Goal: Transaction & Acquisition: Obtain resource

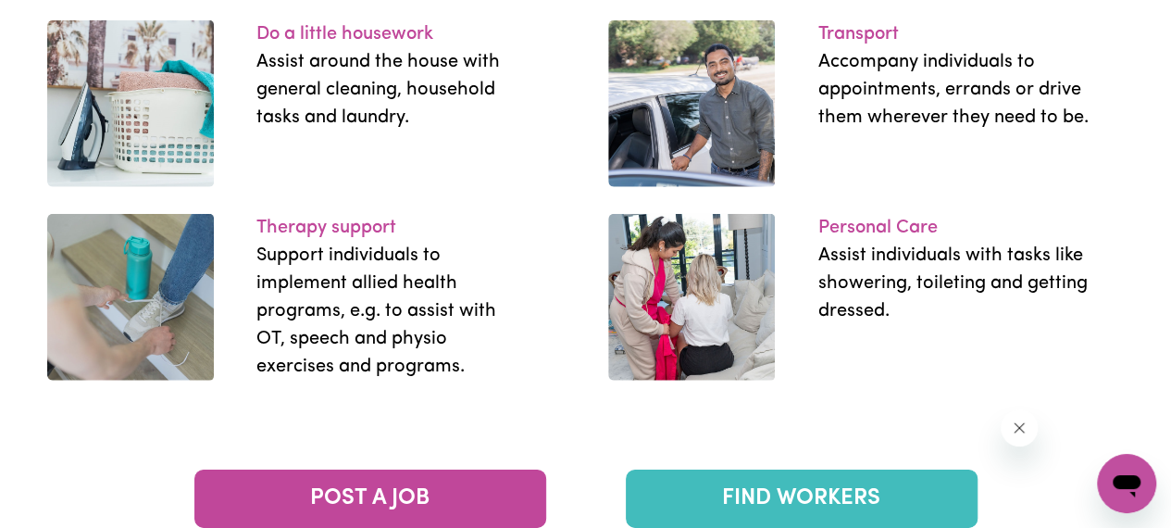
scroll to position [2778, 0]
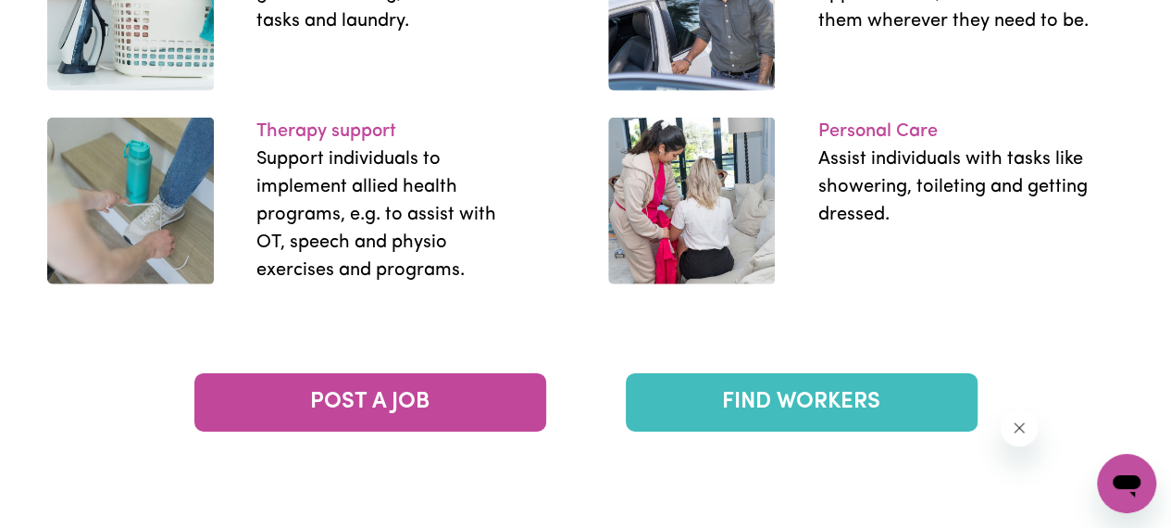
click at [780, 414] on link "FIND WORKERS" at bounding box center [802, 402] width 352 height 58
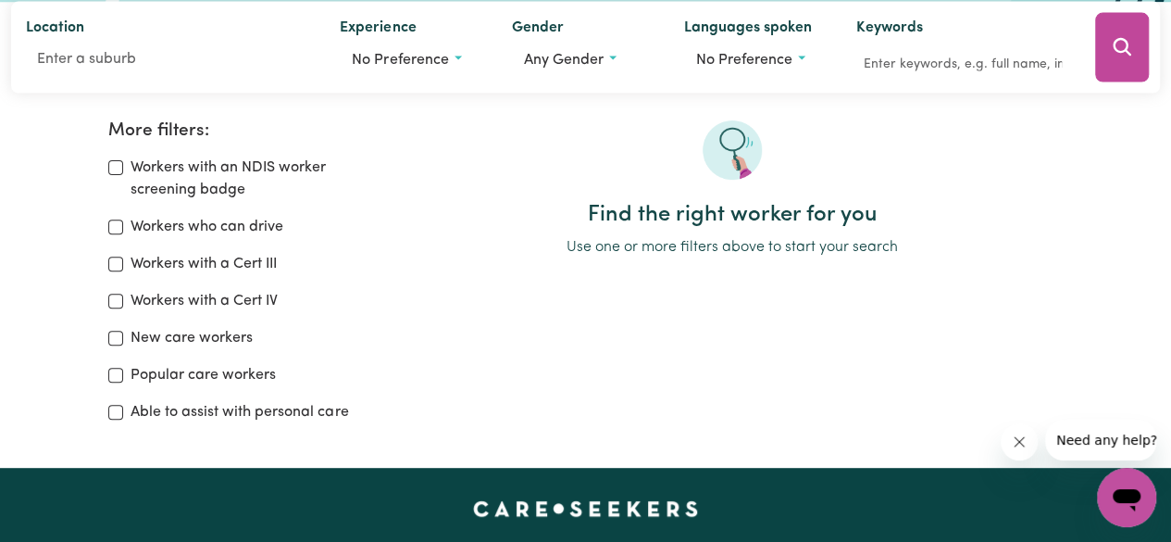
scroll to position [278, 0]
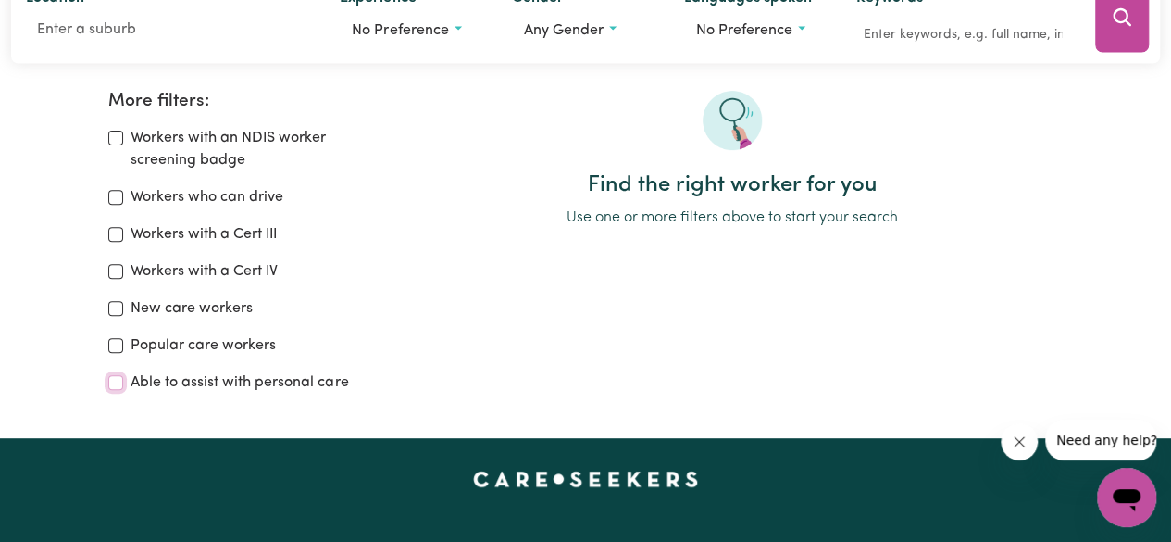
click at [120, 383] on input "Able to assist with personal care" at bounding box center [115, 382] width 15 height 15
checkbox input "true"
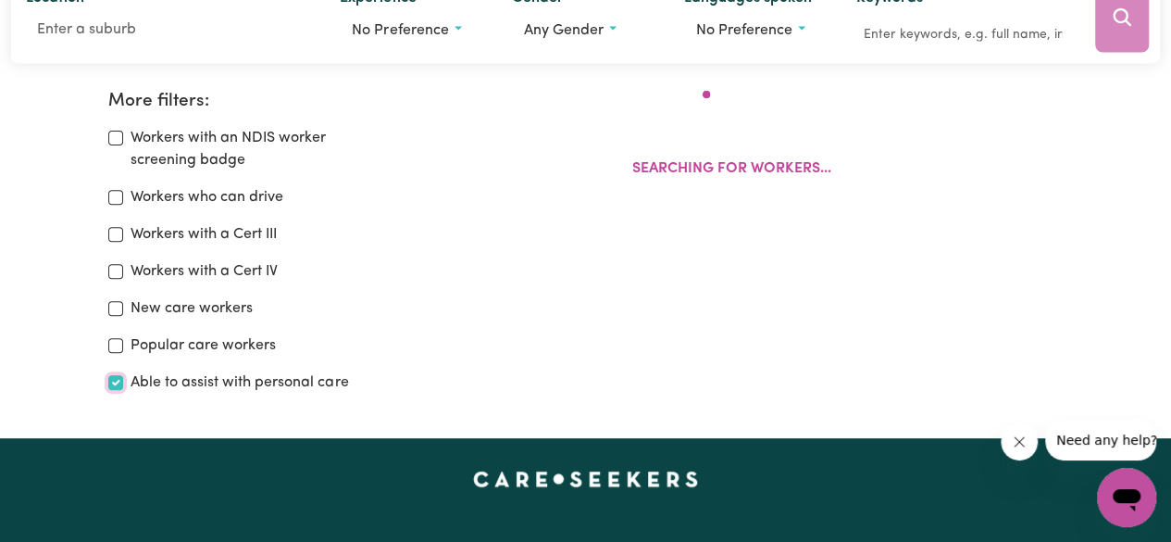
scroll to position [309, 0]
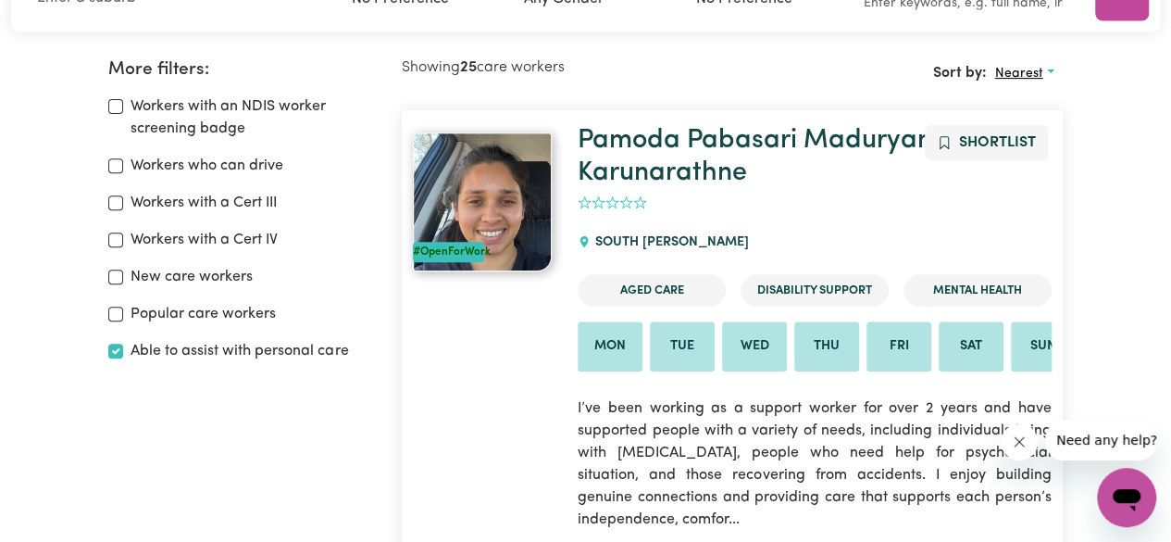
click at [1027, 70] on span "Nearest" at bounding box center [1018, 74] width 48 height 14
click at [1024, 73] on span "Nearest" at bounding box center [1018, 74] width 48 height 14
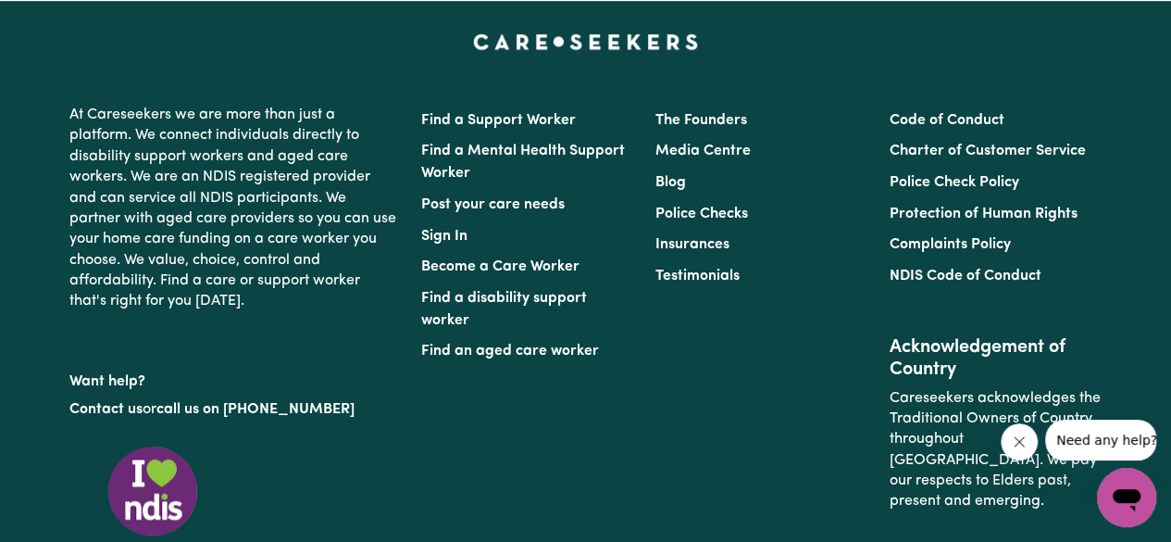
scroll to position [17809, 0]
